Goal: Navigation & Orientation: Find specific page/section

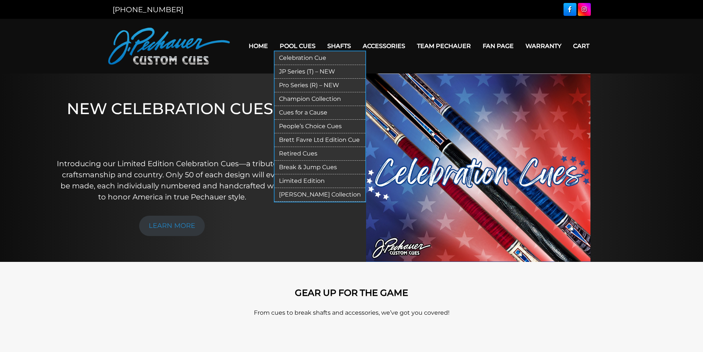
click at [301, 70] on link "JP Series (T) – NEW" at bounding box center [320, 72] width 91 height 14
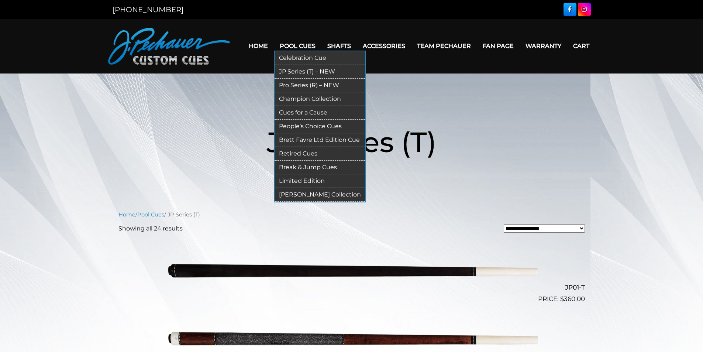
click at [290, 82] on link "Pro Series (R) – NEW" at bounding box center [320, 86] width 91 height 14
